Goal: Register for event/course

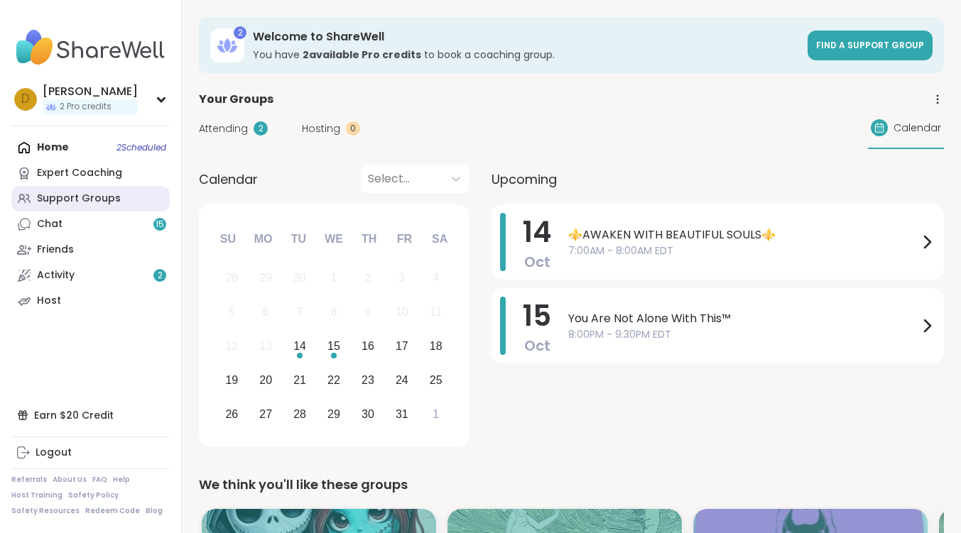
click at [84, 199] on div "Support Groups" at bounding box center [79, 199] width 84 height 14
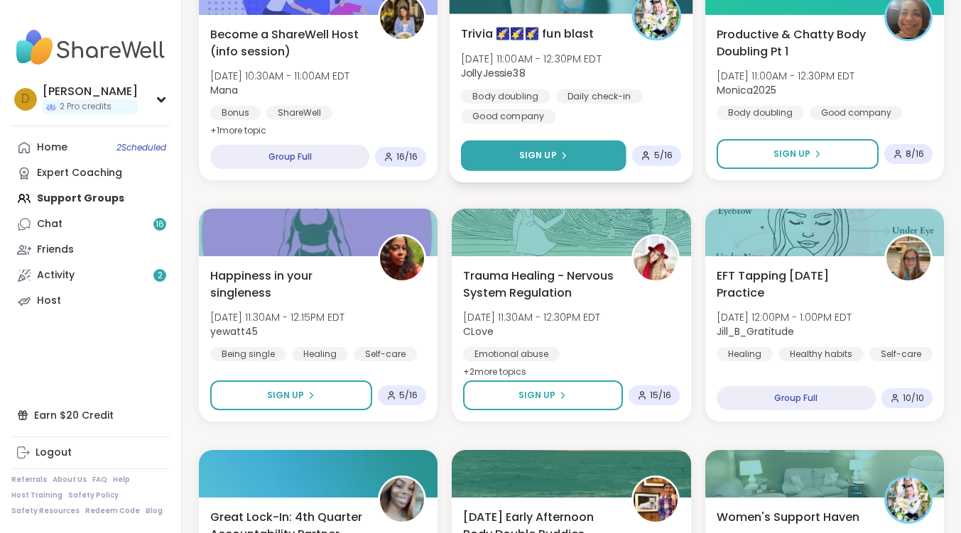
scroll to position [781, 0]
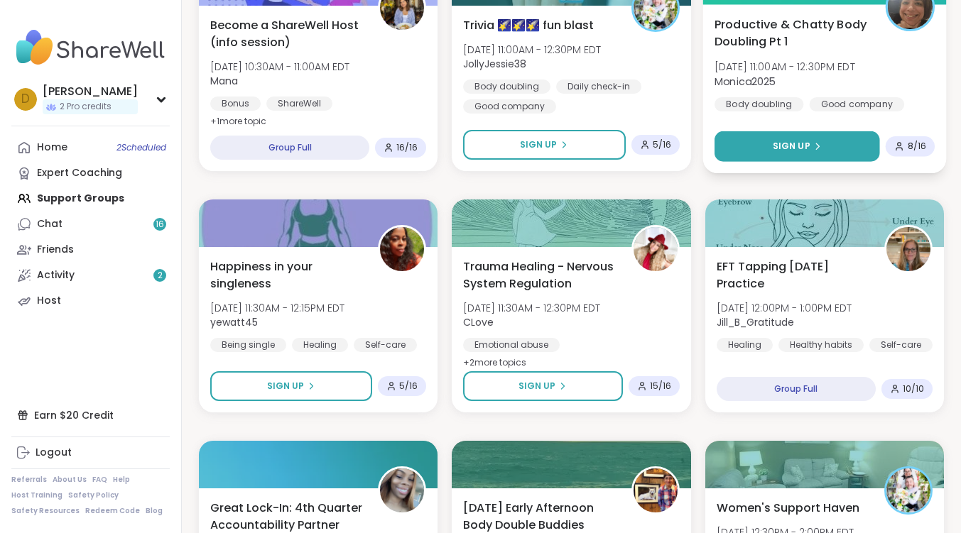
click at [794, 147] on span "Sign Up" at bounding box center [791, 146] width 38 height 13
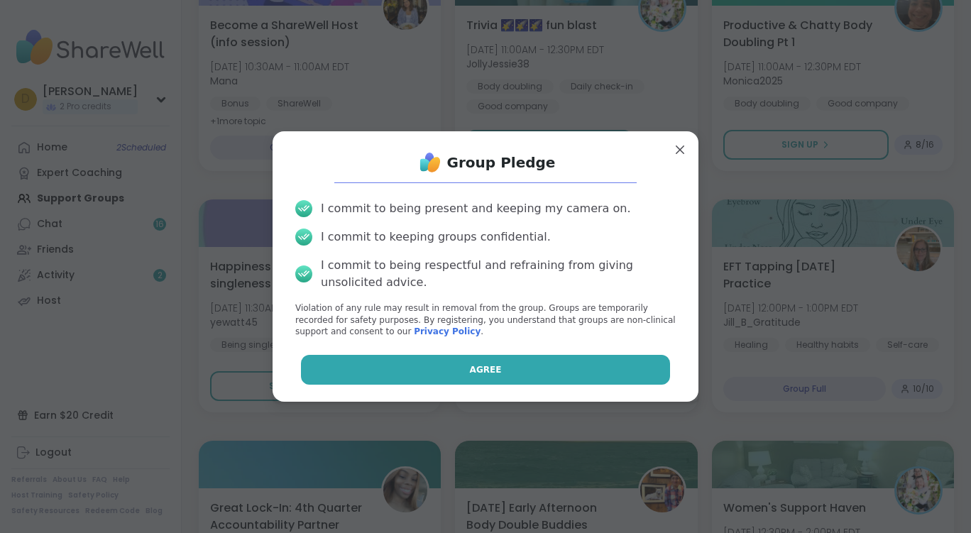
click at [529, 366] on button "Agree" at bounding box center [486, 370] width 370 height 30
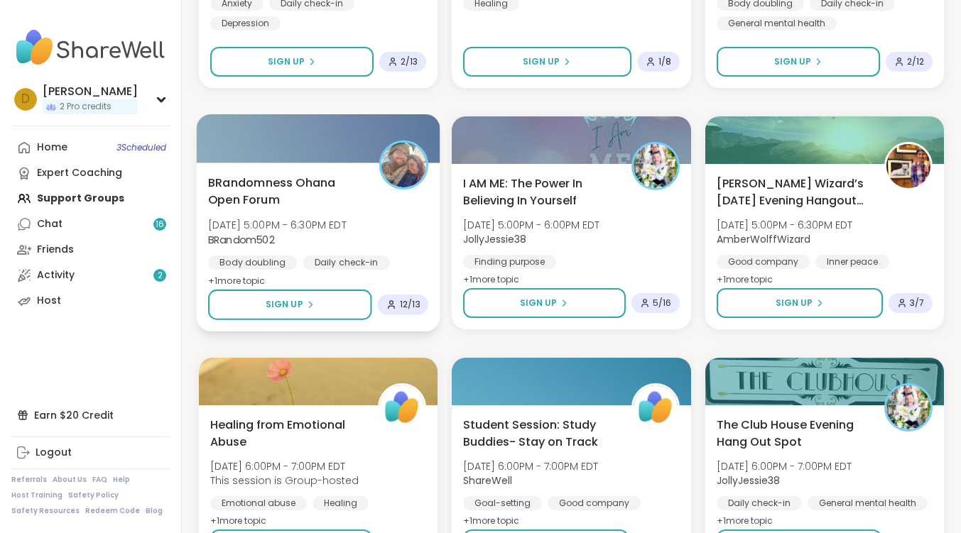
scroll to position [2556, 0]
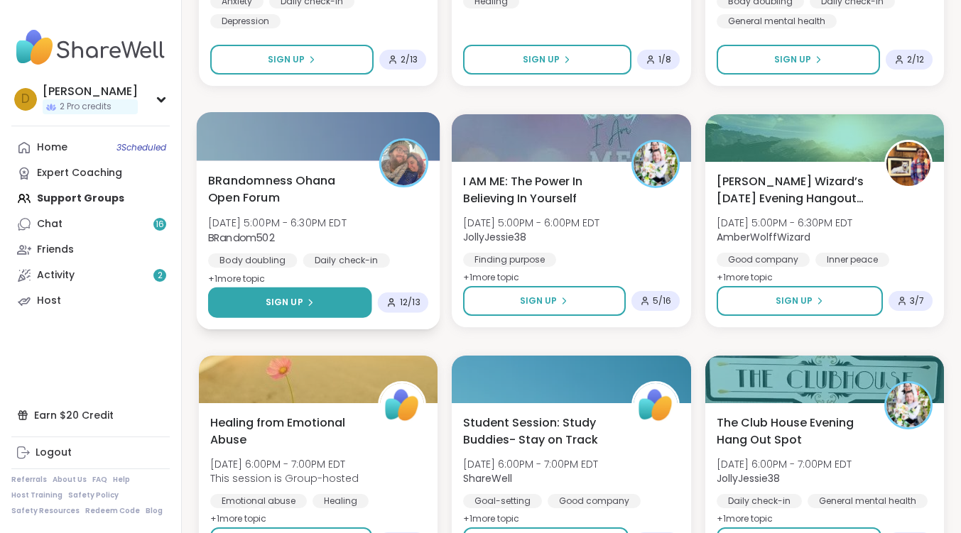
click at [307, 306] on icon at bounding box center [310, 302] width 9 height 9
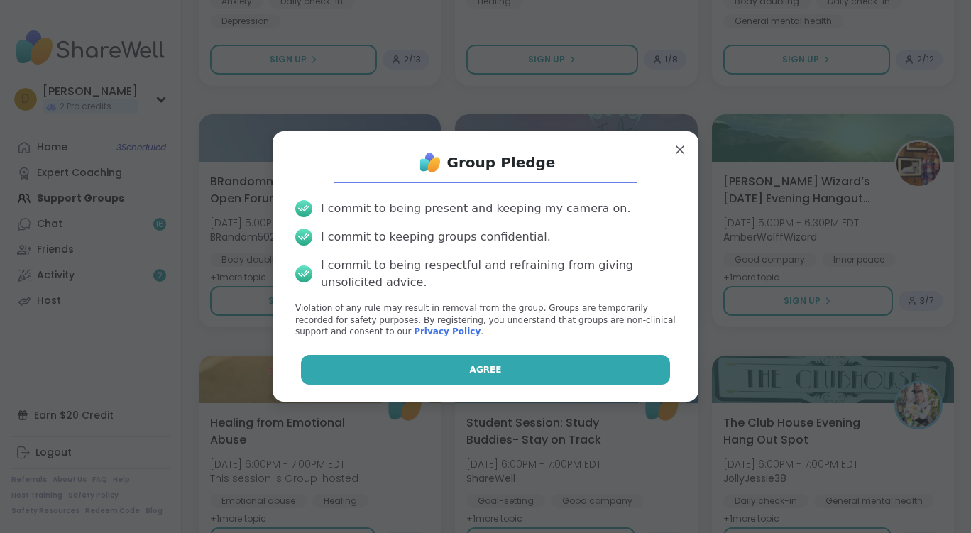
click at [486, 371] on span "Agree" at bounding box center [486, 369] width 32 height 13
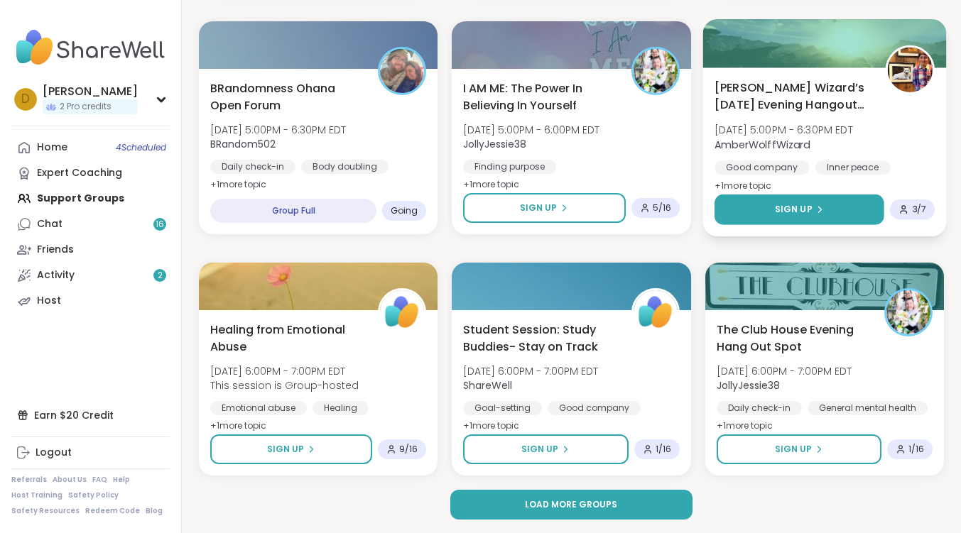
scroll to position [2650, 0]
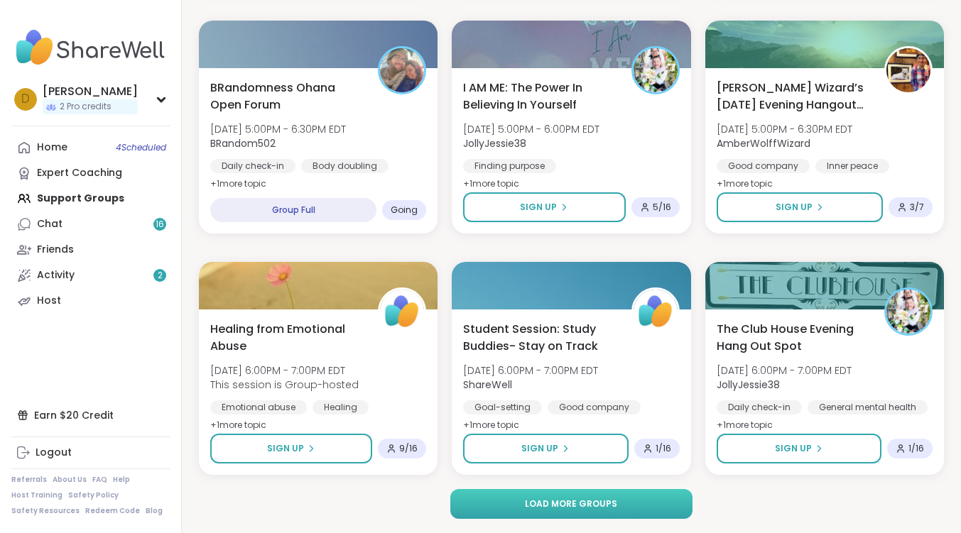
click at [621, 504] on button "Load more groups" at bounding box center [571, 504] width 243 height 30
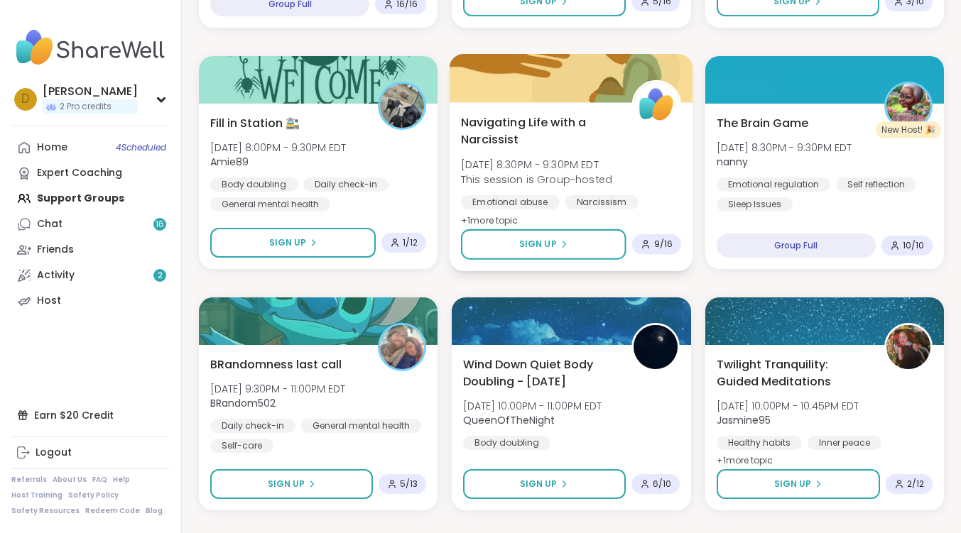
scroll to position [3856, 0]
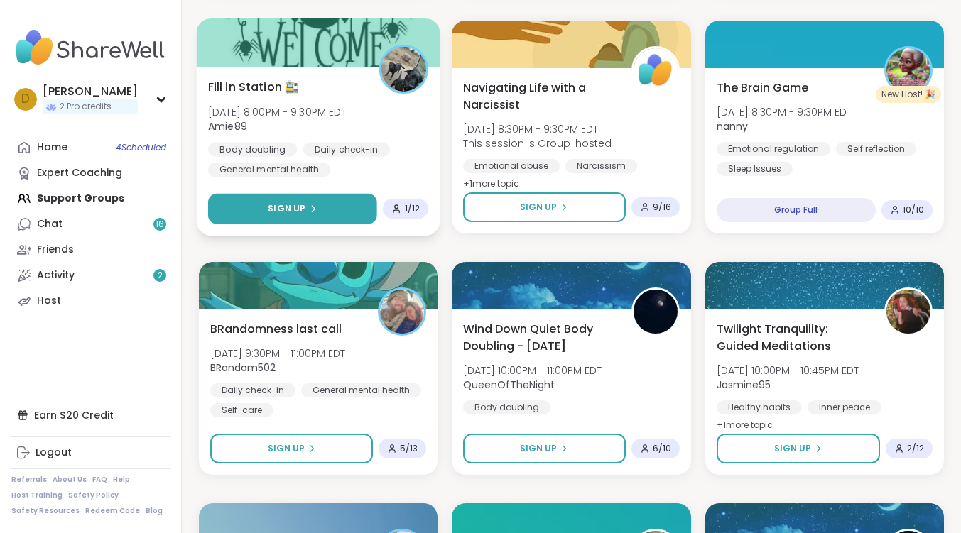
click at [346, 213] on button "Sign Up" at bounding box center [292, 209] width 169 height 31
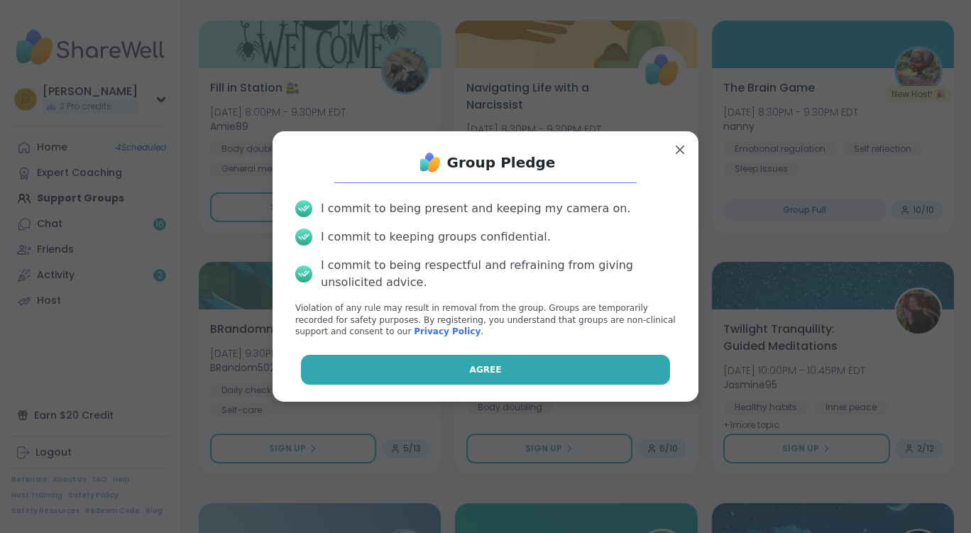
click at [509, 372] on button "Agree" at bounding box center [486, 370] width 370 height 30
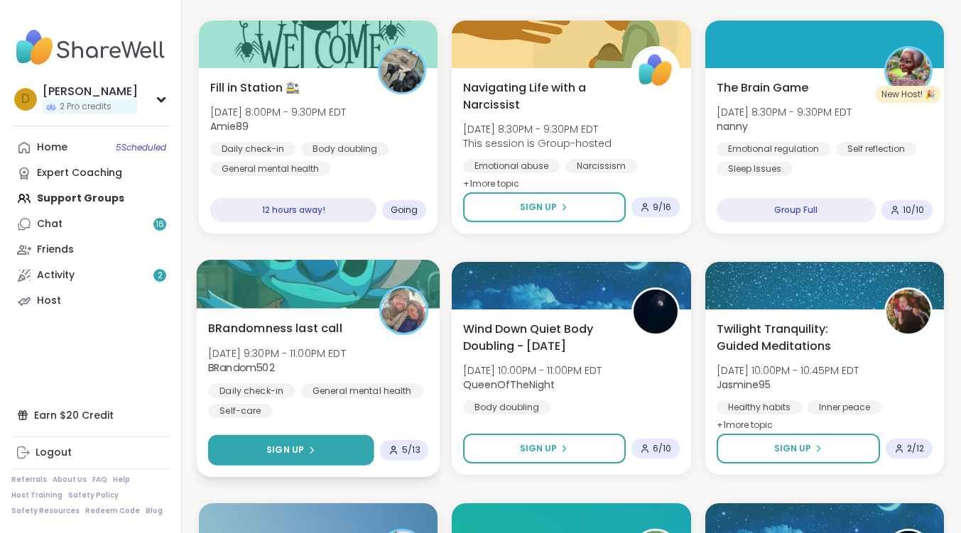
click at [339, 454] on button "Sign Up" at bounding box center [291, 450] width 166 height 31
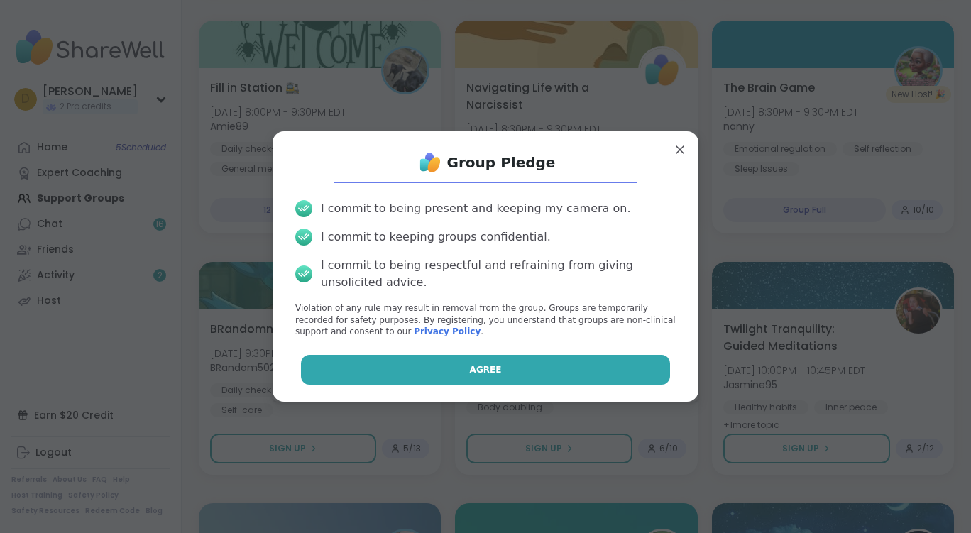
click at [547, 363] on button "Agree" at bounding box center [486, 370] width 370 height 30
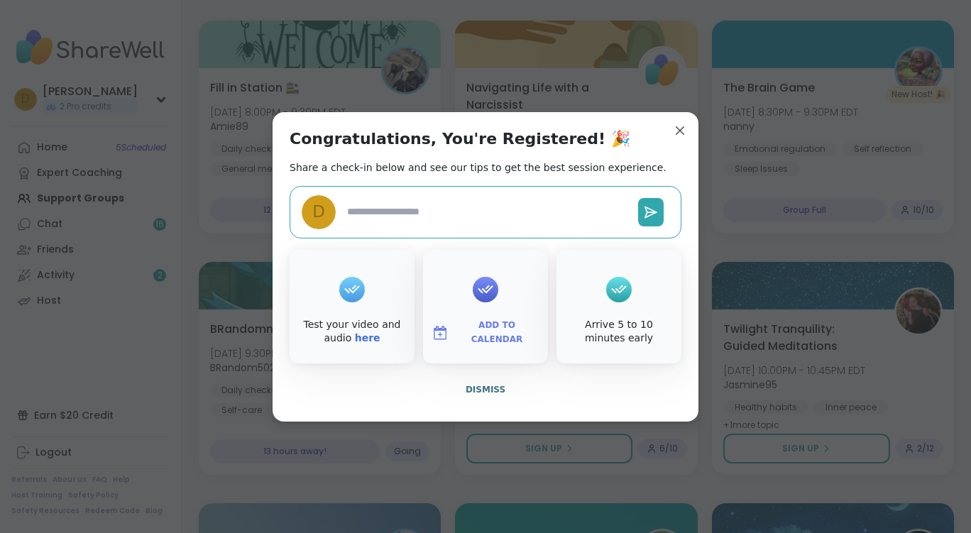
type textarea "*"
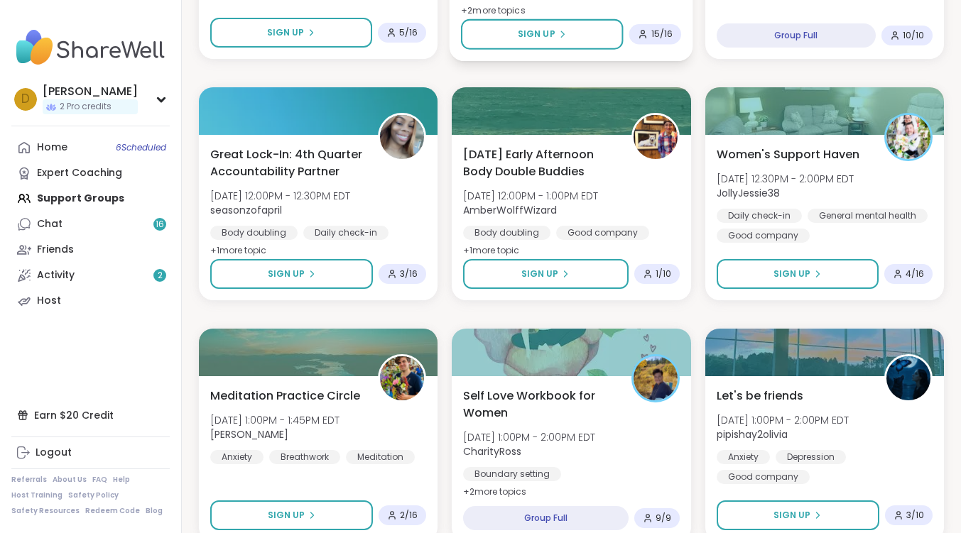
scroll to position [1136, 0]
